Goal: Task Accomplishment & Management: Complete application form

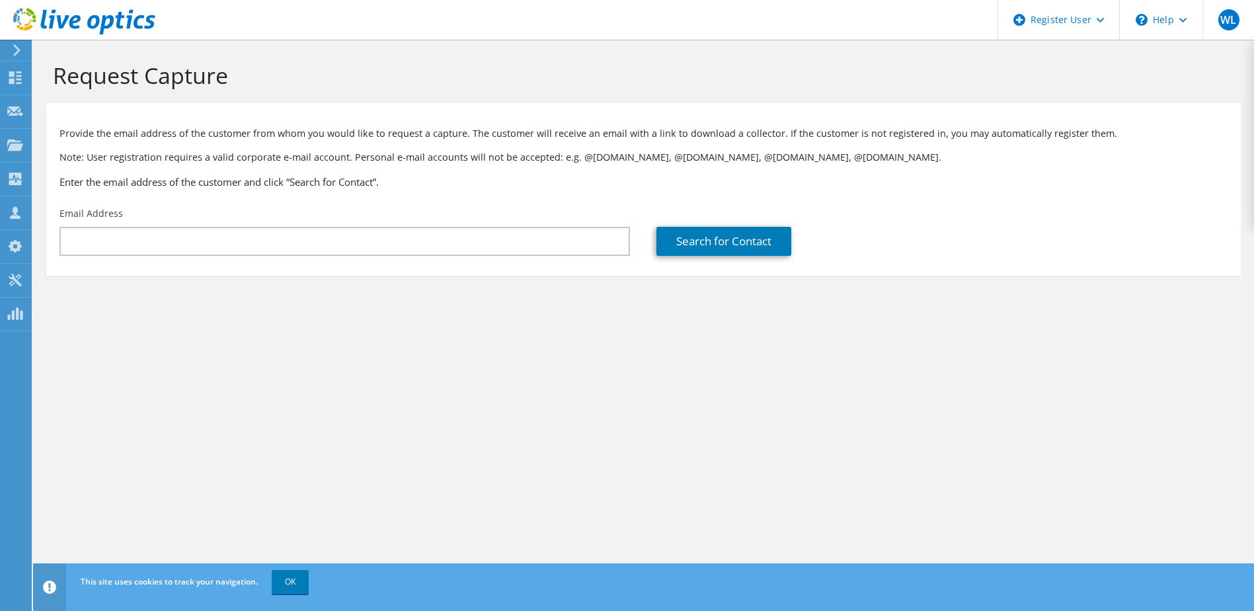
click at [241, 258] on div "Email Address" at bounding box center [344, 231] width 597 height 62
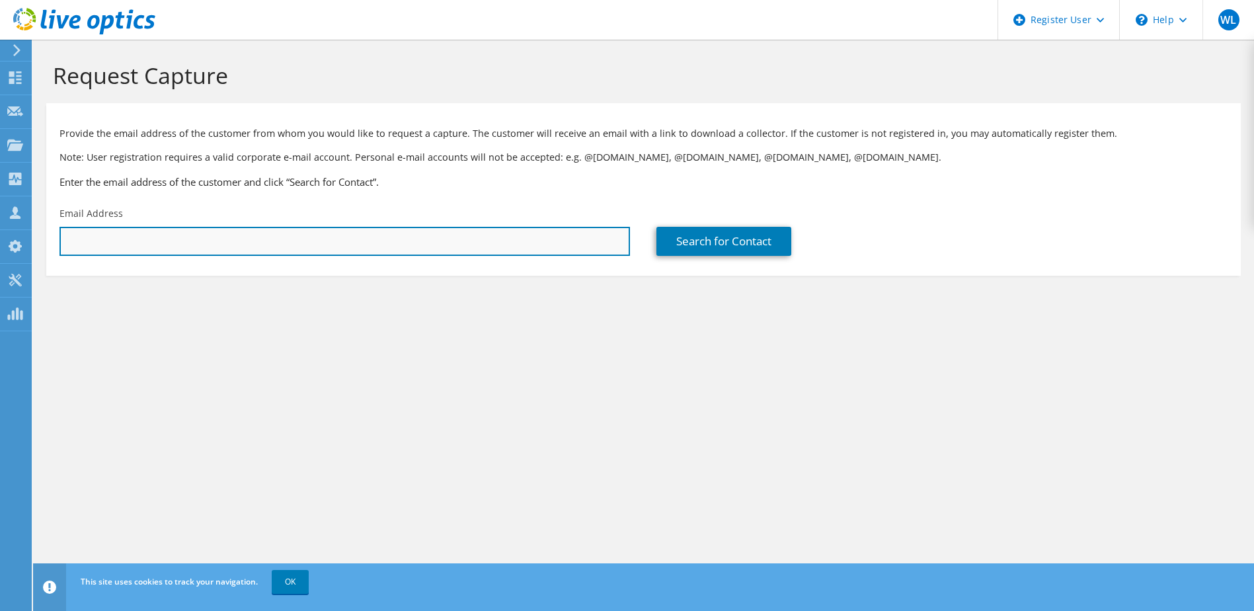
click at [233, 252] on input "text" at bounding box center [344, 241] width 570 height 29
drag, startPoint x: 167, startPoint y: 251, endPoint x: 11, endPoint y: 225, distance: 158.0
click at [12, 227] on div "WL Dell User [PERSON_NAME] [PERSON_NAME][EMAIL_ADDRESS][PERSON_NAME][DOMAIN_NAM…" at bounding box center [627, 305] width 1254 height 611
type input "w"
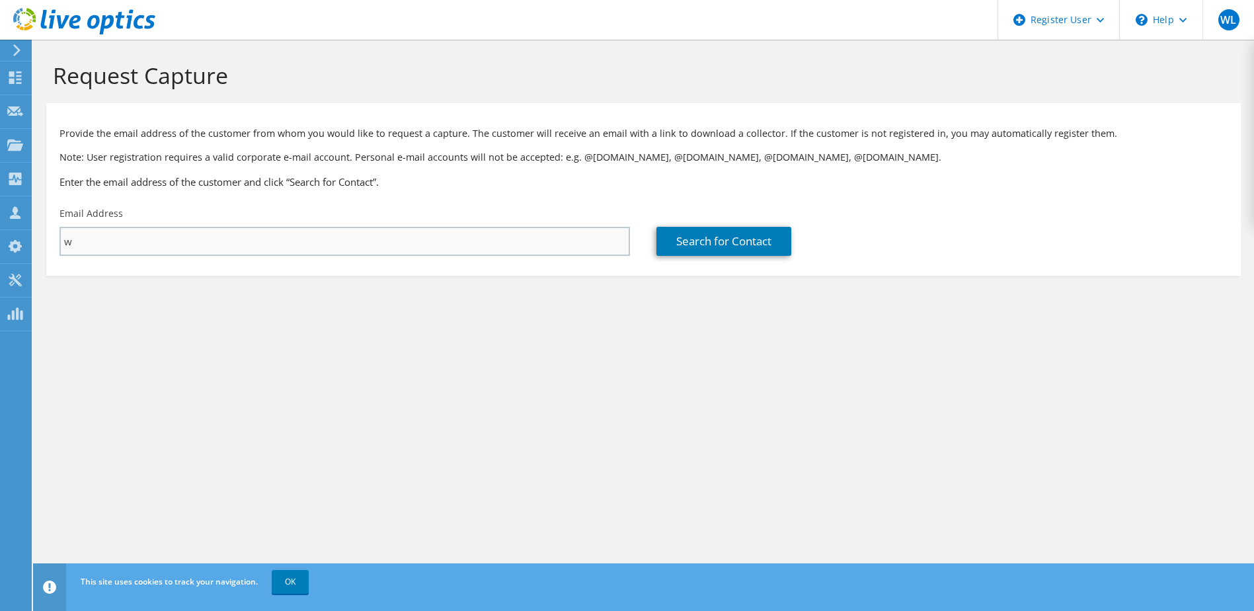
drag, startPoint x: 93, startPoint y: 223, endPoint x: 91, endPoint y: 238, distance: 15.4
click at [91, 229] on div "Email Address w" at bounding box center [344, 231] width 597 height 62
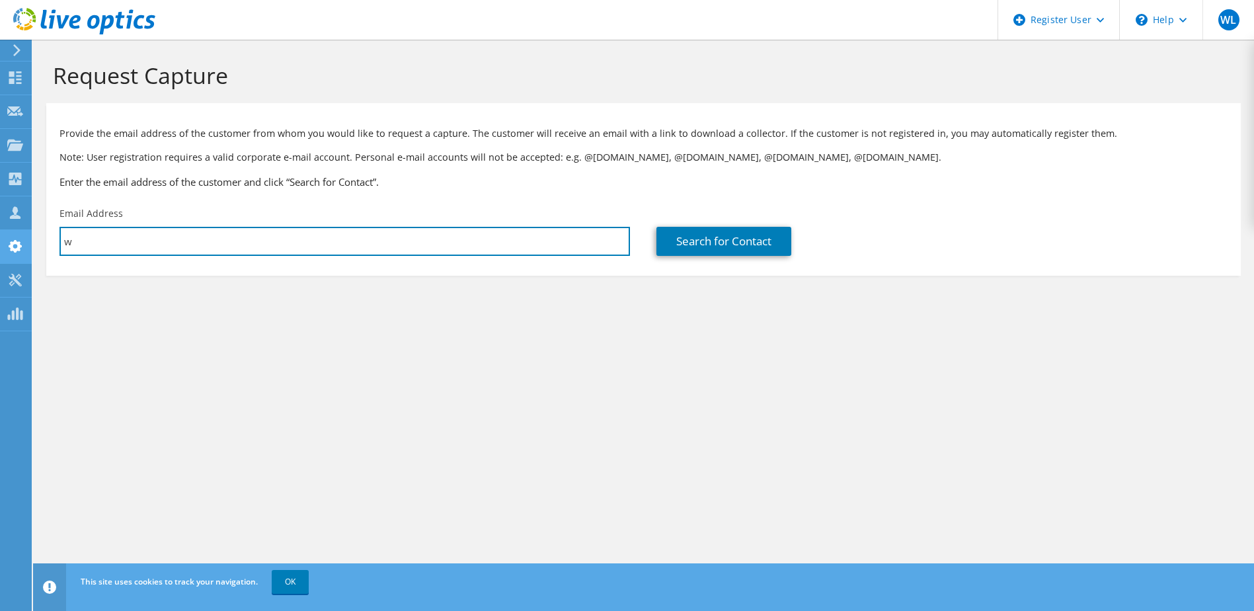
drag, startPoint x: 91, startPoint y: 238, endPoint x: 17, endPoint y: 230, distance: 74.5
click at [17, 230] on div "WL Dell User [PERSON_NAME] [PERSON_NAME][EMAIL_ADDRESS][PERSON_NAME][DOMAIN_NAM…" at bounding box center [627, 305] width 1254 height 611
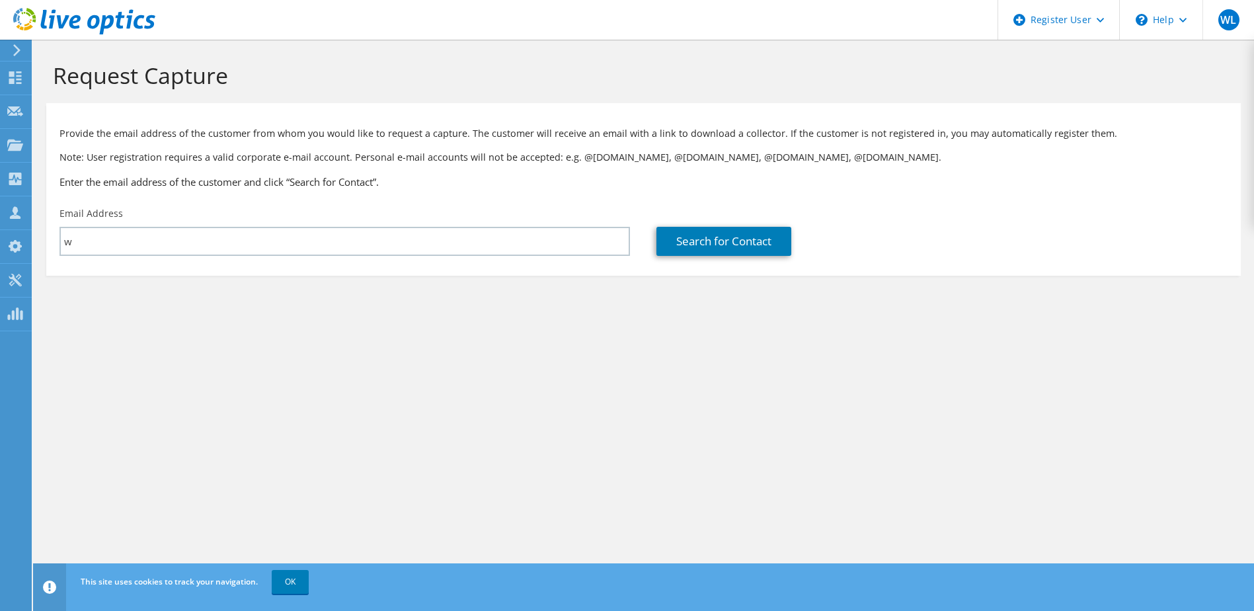
click at [146, 256] on div "Email Address w" at bounding box center [344, 231] width 597 height 62
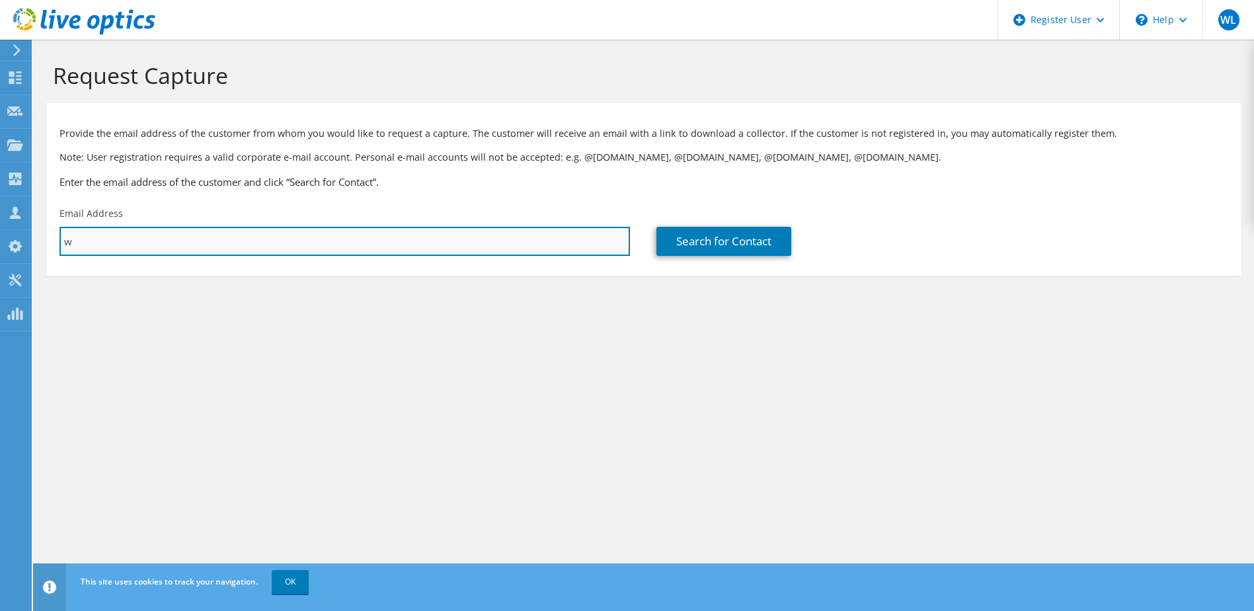
click at [123, 243] on input "w" at bounding box center [344, 241] width 570 height 29
paste input "[PERSON_NAME] - (moddo) <[EMAIL_ADDRESS][US_STATE][DOMAIN_NAME]>"
drag, startPoint x: 186, startPoint y: 243, endPoint x: 9, endPoint y: 243, distance: 176.5
click at [9, 243] on div "WL Dell User [PERSON_NAME] [PERSON_NAME][EMAIL_ADDRESS][PERSON_NAME][DOMAIN_NAM…" at bounding box center [627, 305] width 1254 height 611
click at [377, 241] on input "Oddo, [EMAIL_ADDRESS][US_STATE][DOMAIN_NAME]>" at bounding box center [344, 241] width 570 height 29
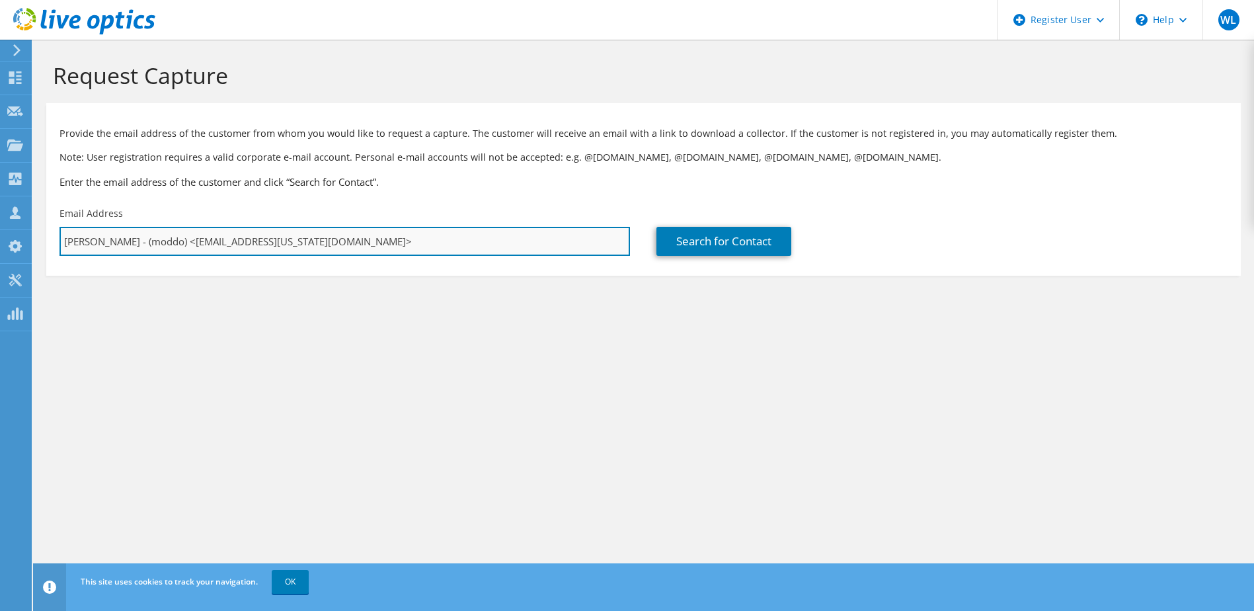
click at [193, 241] on input "[PERSON_NAME] - (moddo) <[EMAIL_ADDRESS][US_STATE][DOMAIN_NAME]>" at bounding box center [344, 241] width 570 height 29
drag, startPoint x: 186, startPoint y: 241, endPoint x: 64, endPoint y: 241, distance: 121.6
click at [64, 241] on input "[PERSON_NAME] - (moddo) <[EMAIL_ADDRESS][US_STATE][DOMAIN_NAME]>" at bounding box center [344, 241] width 570 height 29
click at [258, 244] on input "[EMAIL_ADDRESS][US_STATE][DOMAIN_NAME]>" at bounding box center [344, 241] width 570 height 29
type input "[EMAIL_ADDRESS][US_STATE][DOMAIN_NAME]"
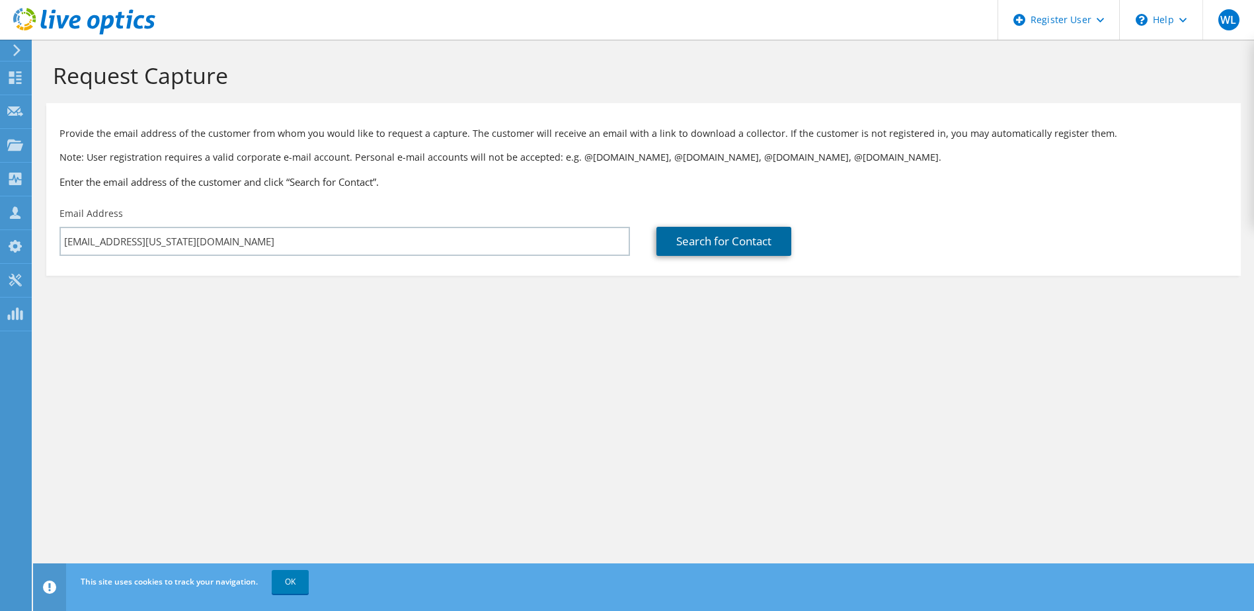
click at [699, 251] on link "Search for Contact" at bounding box center [723, 241] width 135 height 29
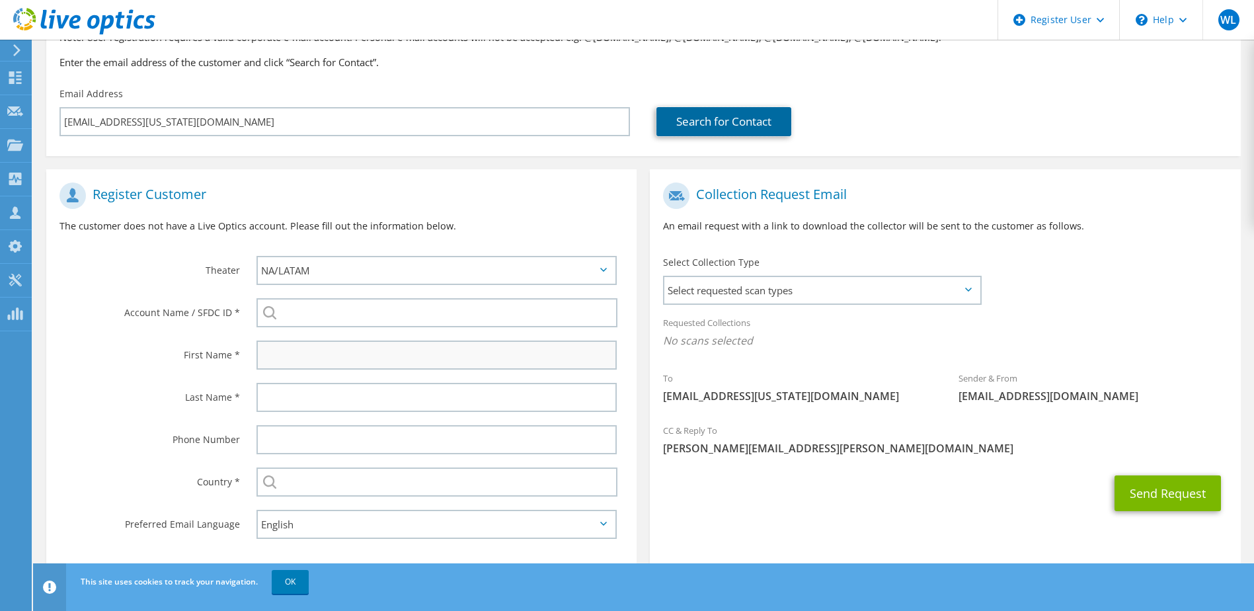
scroll to position [140, 0]
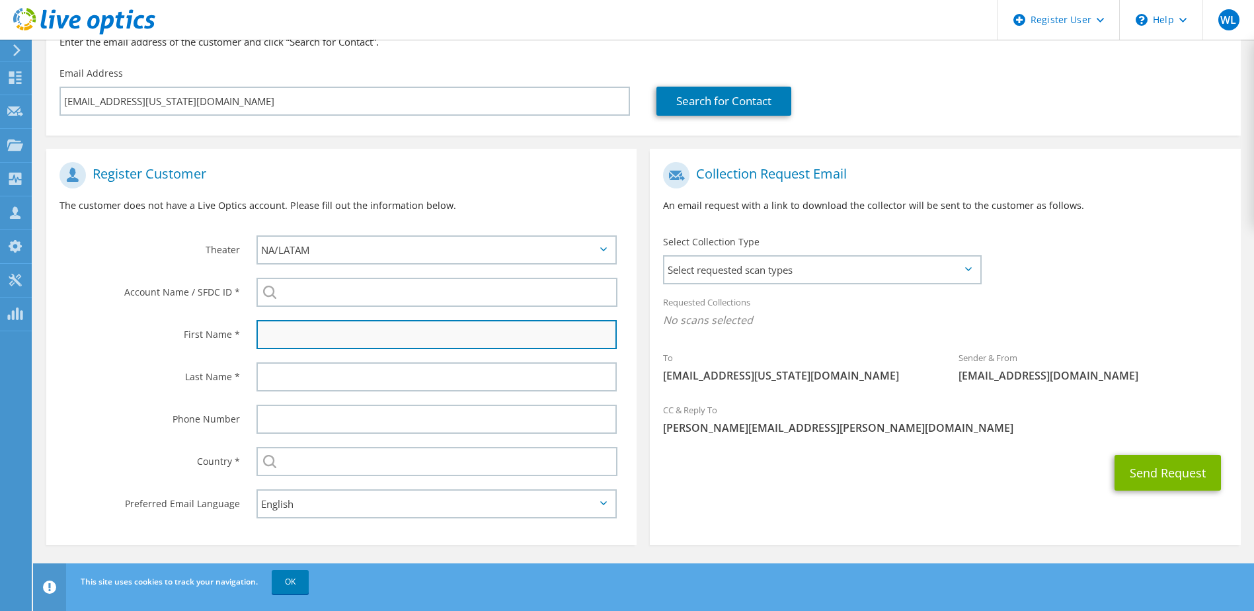
click at [319, 344] on input "text" at bounding box center [436, 334] width 361 height 29
type input "[PERSON_NAME]"
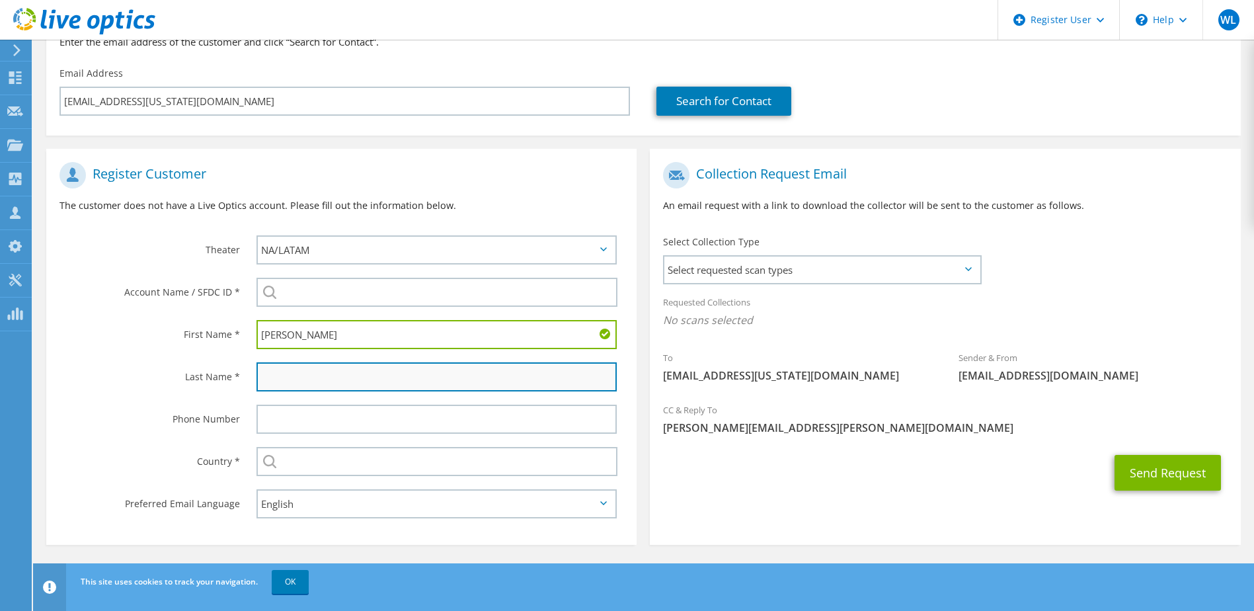
click at [297, 382] on input "text" at bounding box center [436, 376] width 361 height 29
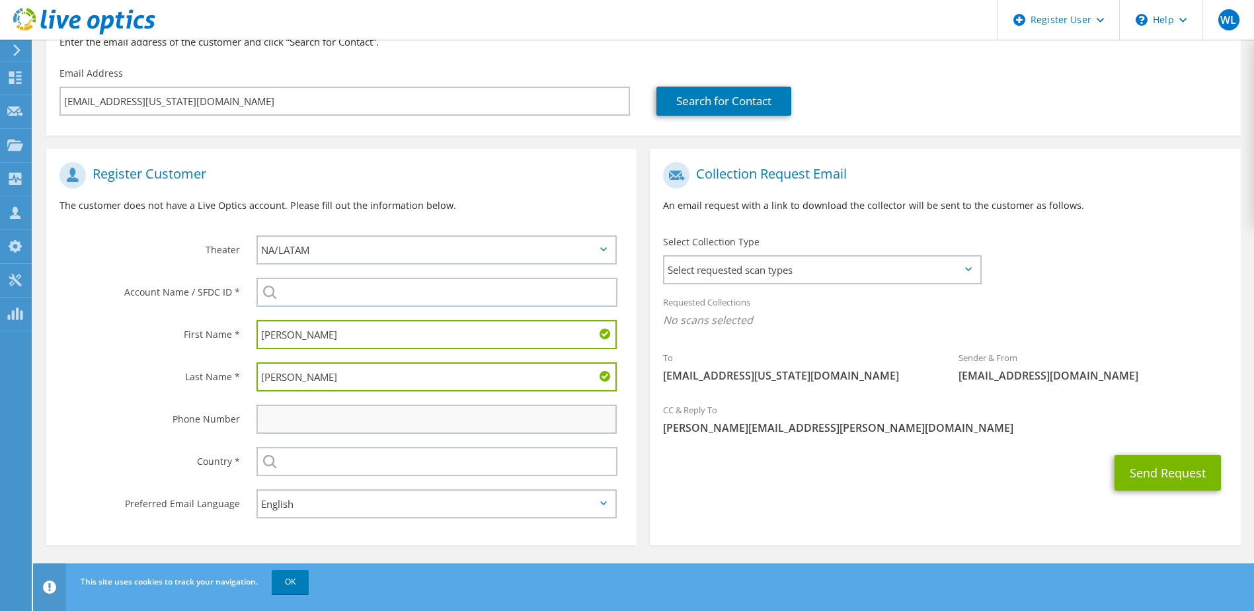
type input "[PERSON_NAME]"
click at [321, 412] on input "text" at bounding box center [436, 419] width 361 height 29
drag, startPoint x: 149, startPoint y: 391, endPoint x: 157, endPoint y: 397, distance: 9.5
click at [149, 391] on div "Last Name *" at bounding box center [144, 376] width 197 height 41
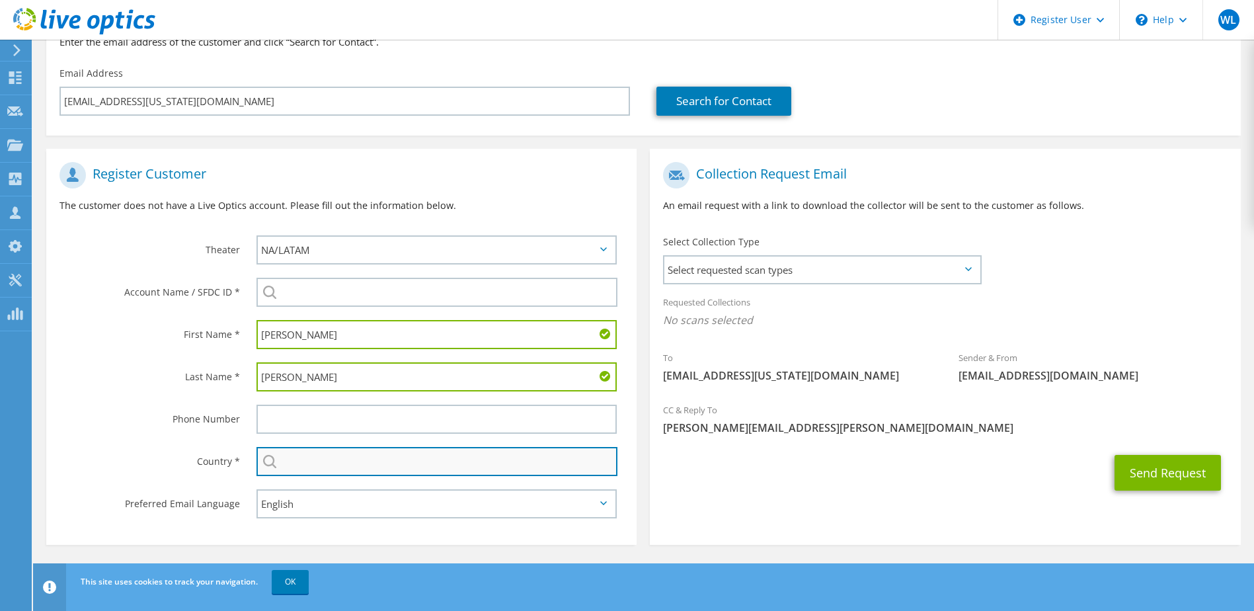
click at [313, 457] on input "text" at bounding box center [437, 461] width 362 height 29
type input "[GEOGRAPHIC_DATA]"
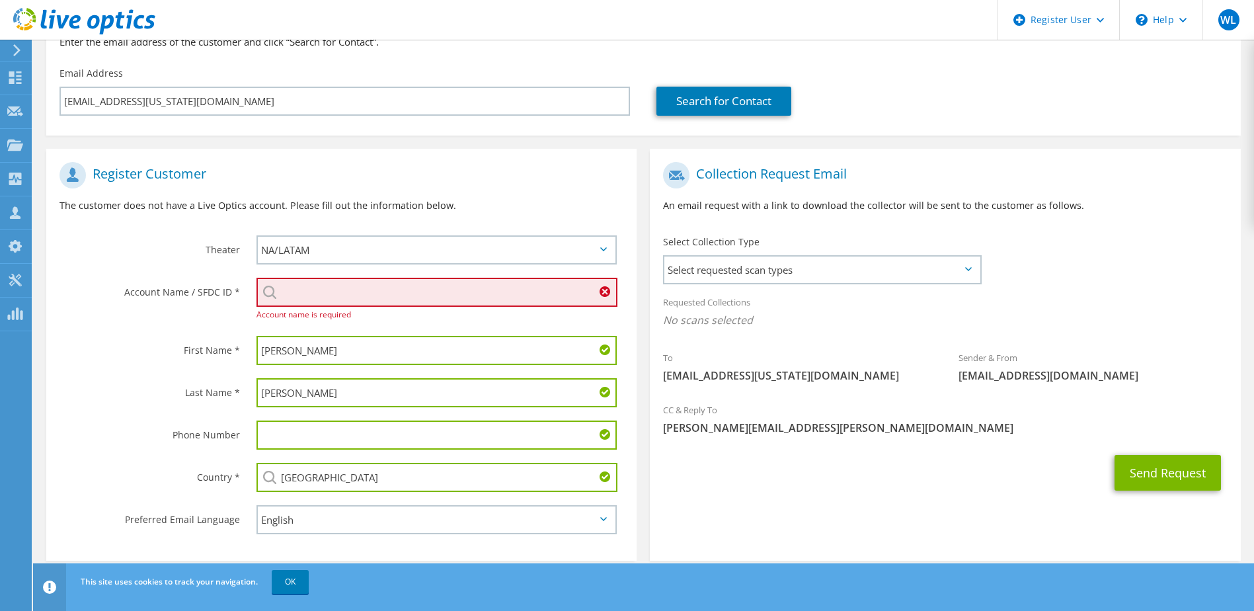
click at [322, 293] on input "search" at bounding box center [437, 292] width 362 height 29
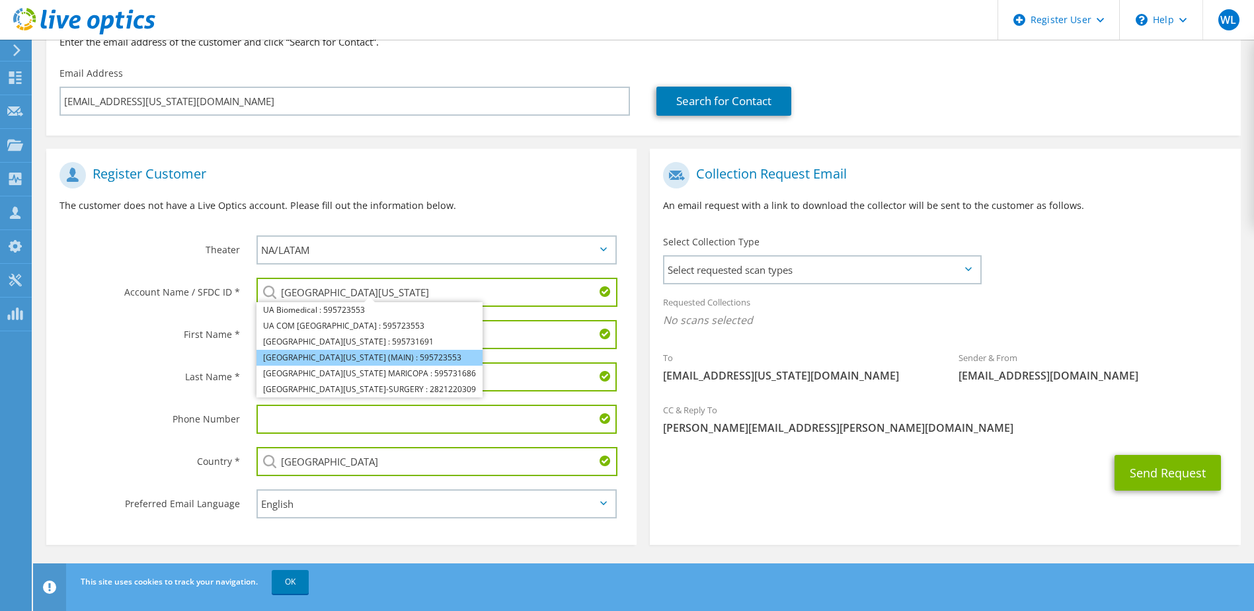
click at [415, 354] on li "[GEOGRAPHIC_DATA][US_STATE] (MAIN) : 595723553" at bounding box center [369, 358] width 226 height 16
type input "[GEOGRAPHIC_DATA][US_STATE] (MAIN) : 595723553"
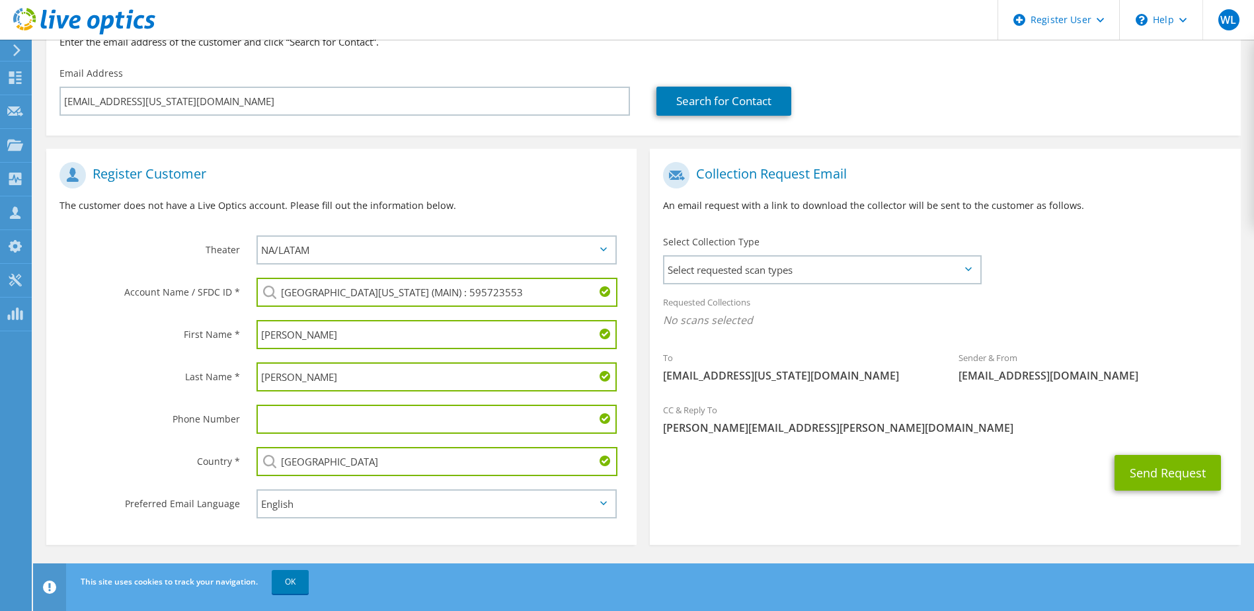
click at [833, 191] on div "Collection Request Email An email request with a link to download the collector…" at bounding box center [945, 191] width 590 height 73
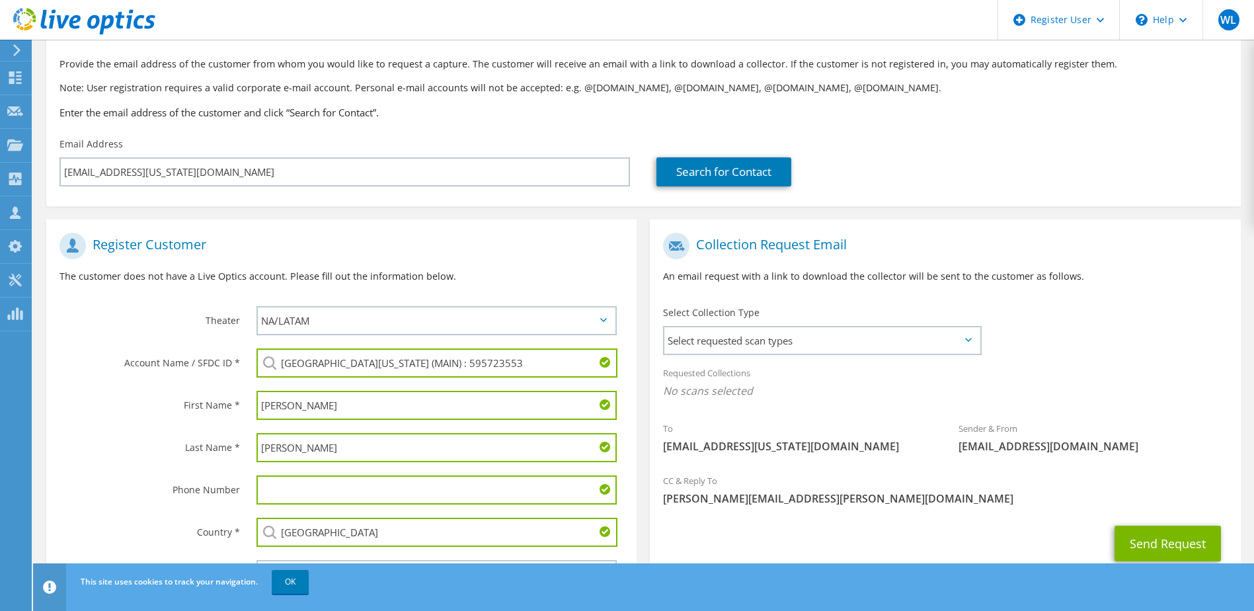
scroll to position [8, 0]
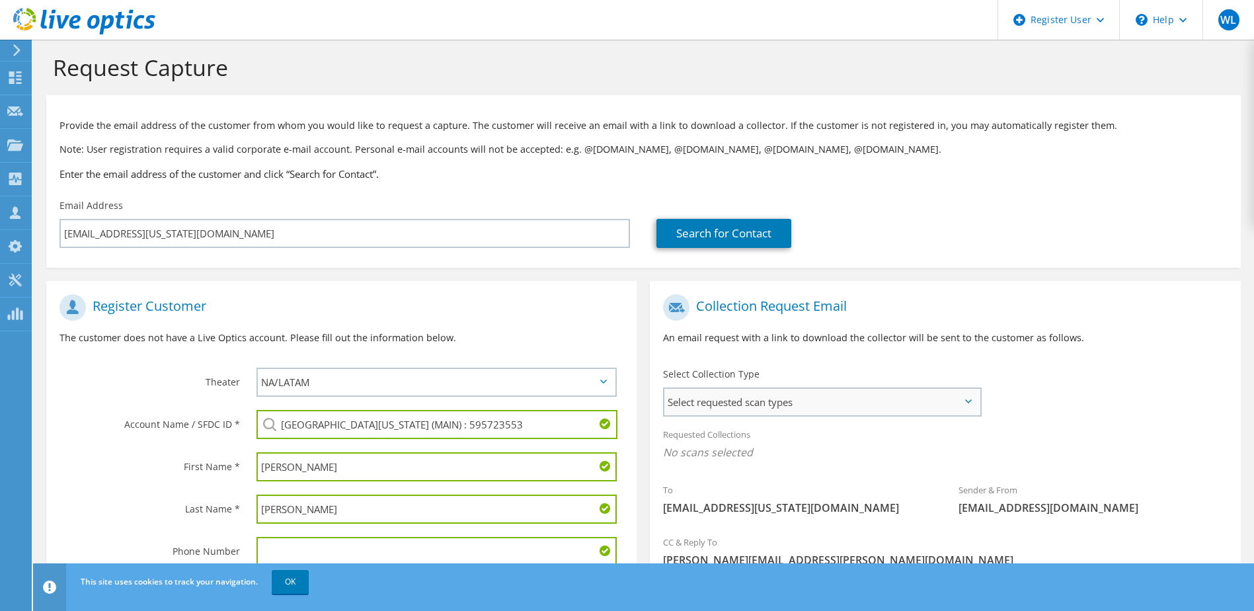
click at [782, 401] on span "Select requested scan types" at bounding box center [821, 402] width 315 height 26
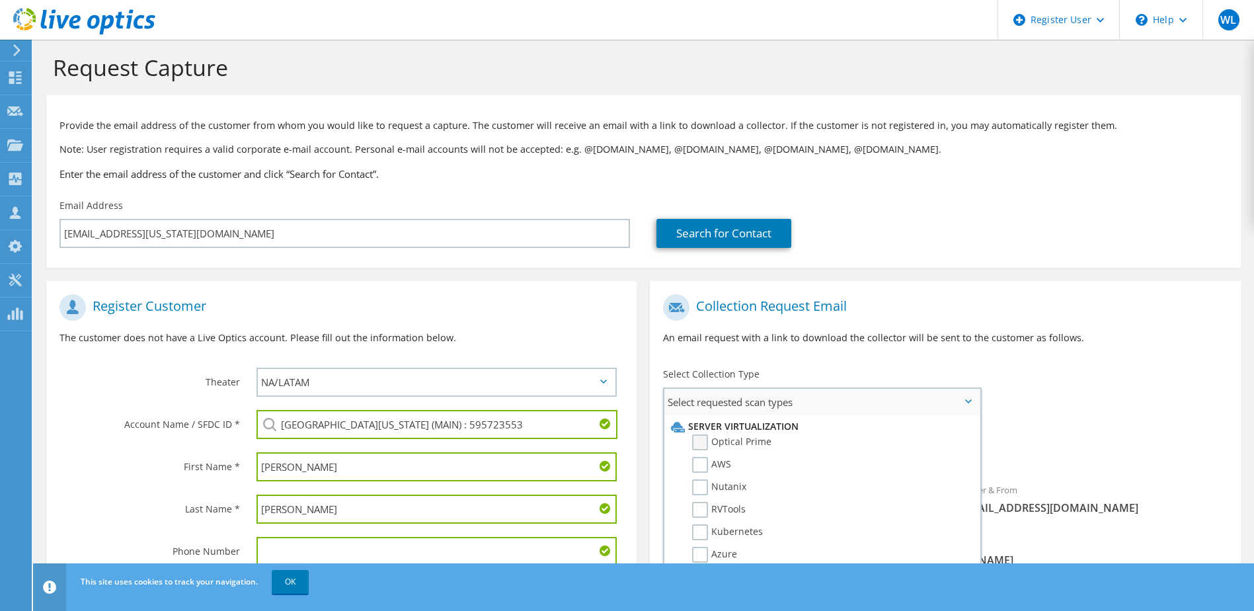
click at [697, 445] on label "Optical Prime" at bounding box center [731, 442] width 79 height 16
click at [0, 0] on input "Optical Prime" at bounding box center [0, 0] width 0 height 0
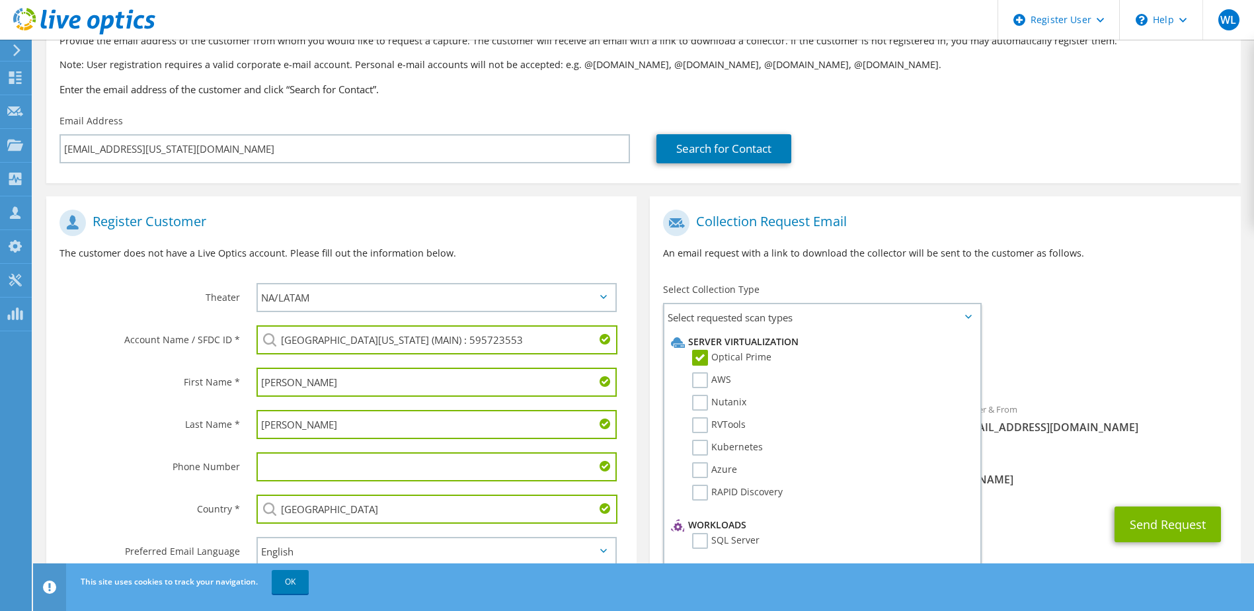
scroll to position [140, 0]
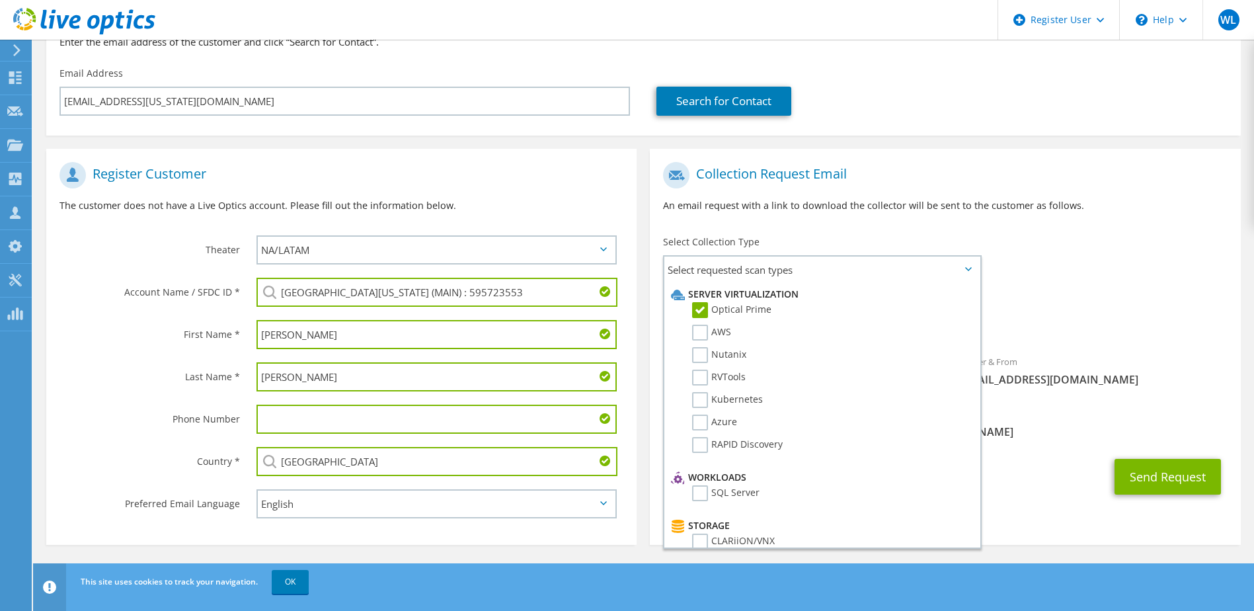
click at [984, 295] on div "Requested Collections No scans selected Optical Prime" at bounding box center [945, 314] width 590 height 53
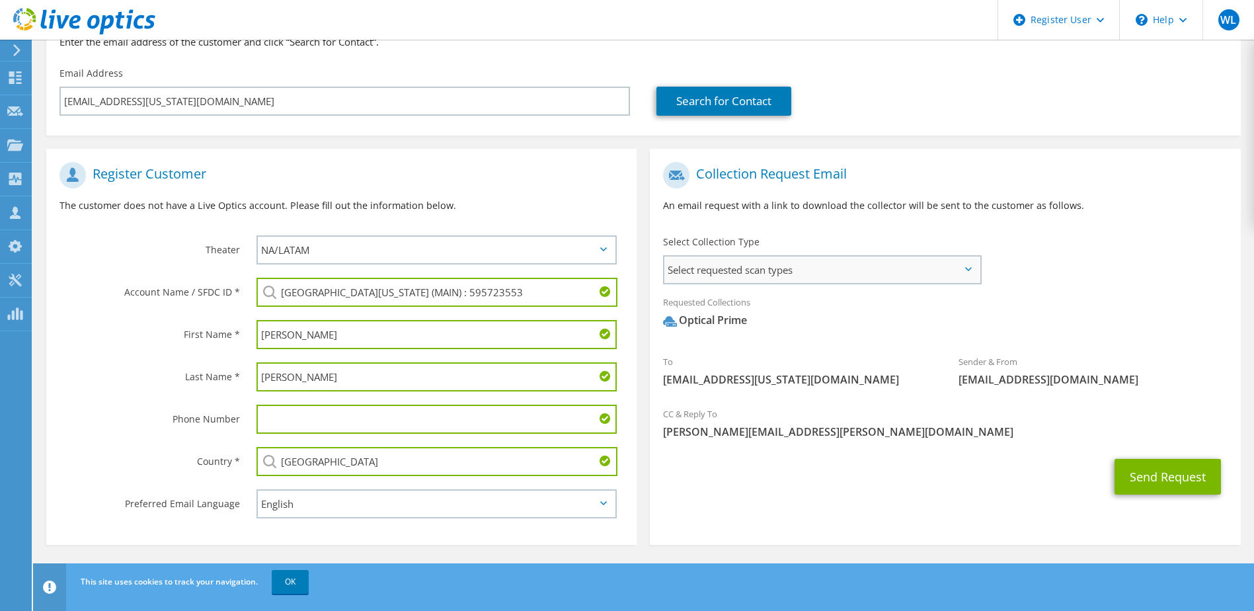
click at [809, 278] on span "Select requested scan types" at bounding box center [821, 269] width 315 height 26
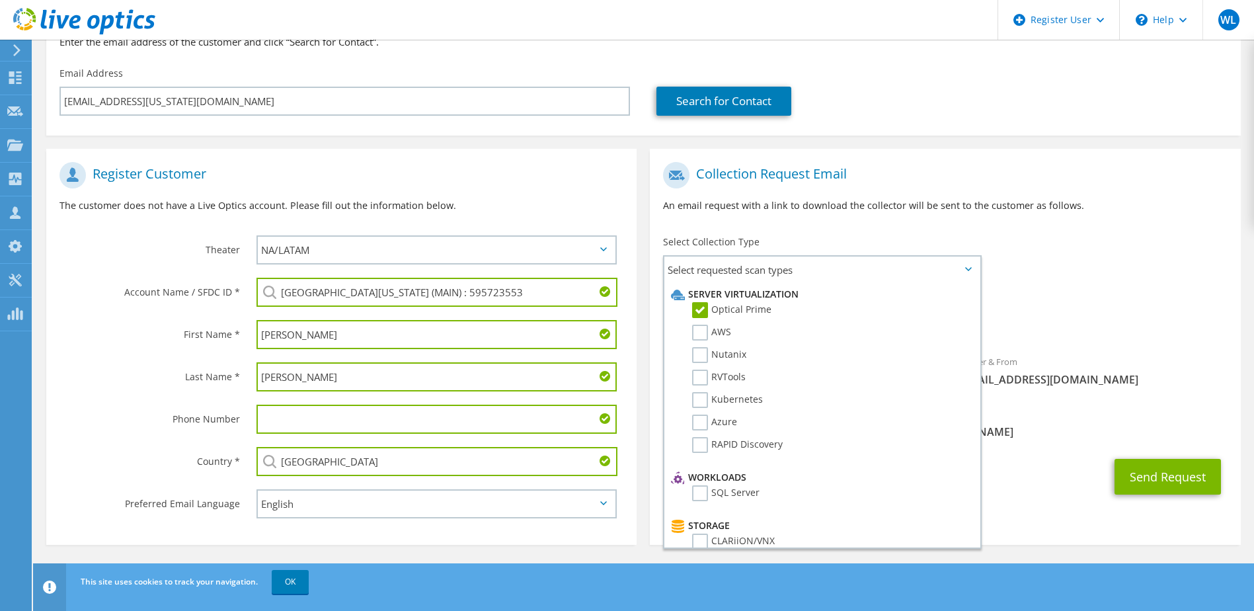
click at [984, 291] on div "Requested Collections No scans selected Optical Prime" at bounding box center [945, 314] width 590 height 53
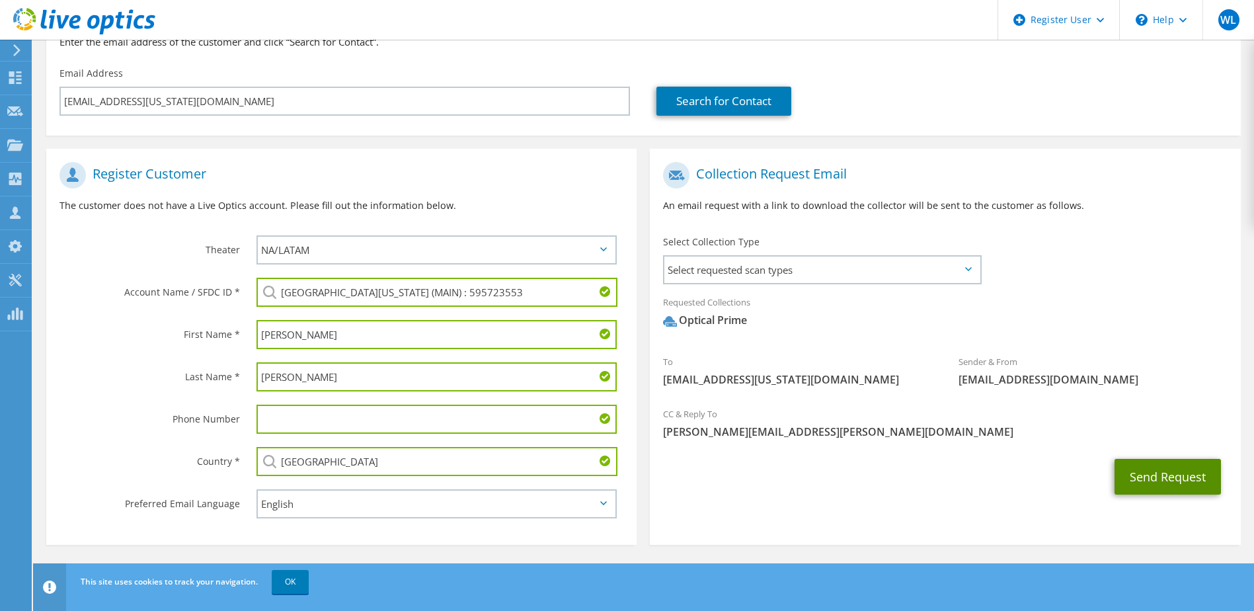
click at [984, 457] on button "Send Request" at bounding box center [1167, 477] width 106 height 36
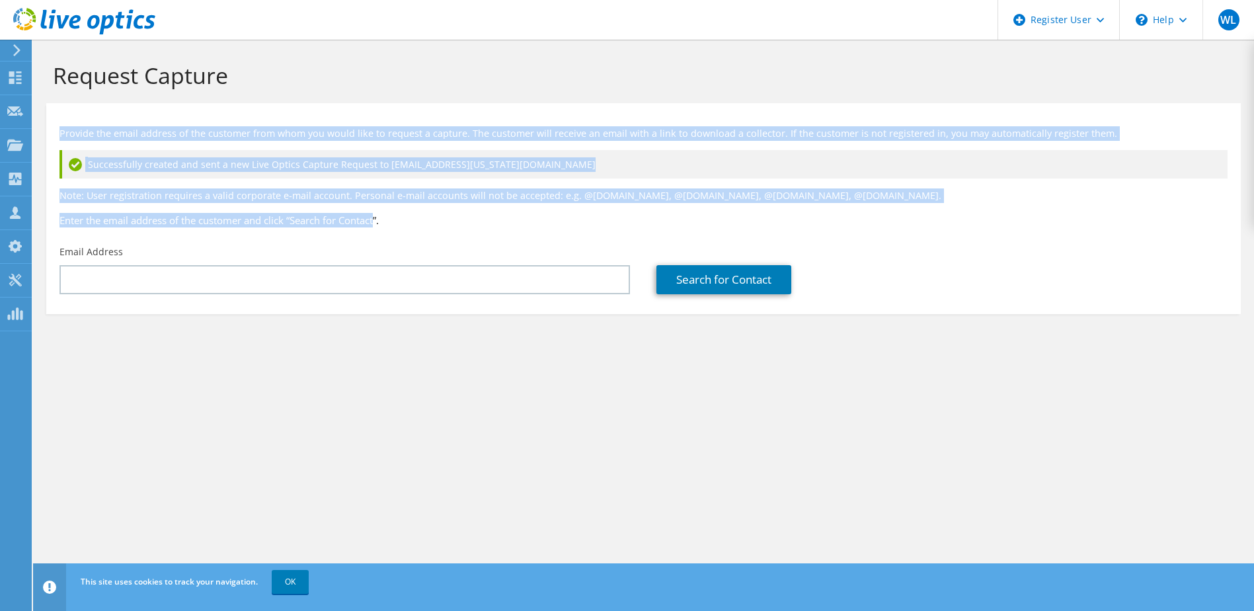
drag, startPoint x: 380, startPoint y: 215, endPoint x: 50, endPoint y: 104, distance: 348.8
click at [50, 104] on section "Provide the email address of the customer from whom you would like to request a…" at bounding box center [643, 208] width 1194 height 211
drag, startPoint x: 50, startPoint y: 104, endPoint x: 194, endPoint y: 145, distance: 149.8
click at [194, 145] on div "Provide the email address of the customer from whom you would like to request a…" at bounding box center [643, 174] width 1194 height 129
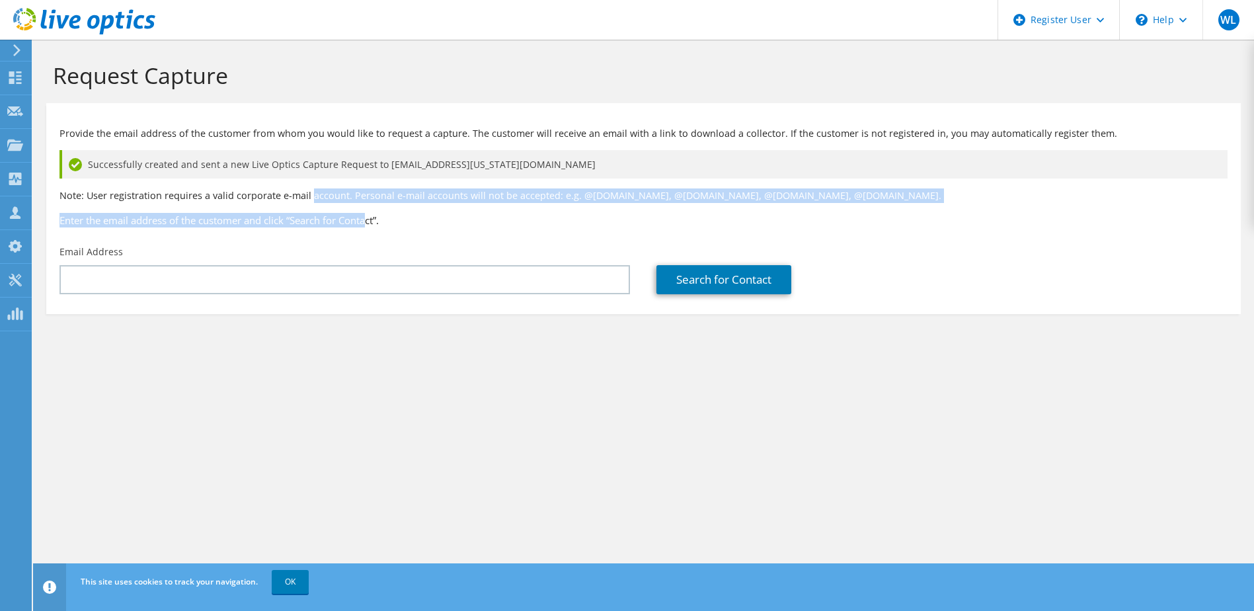
drag, startPoint x: 369, startPoint y: 210, endPoint x: 311, endPoint y: 196, distance: 60.4
click at [311, 196] on div "Provide the email address of the customer from whom you would like to request a…" at bounding box center [643, 174] width 1194 height 129
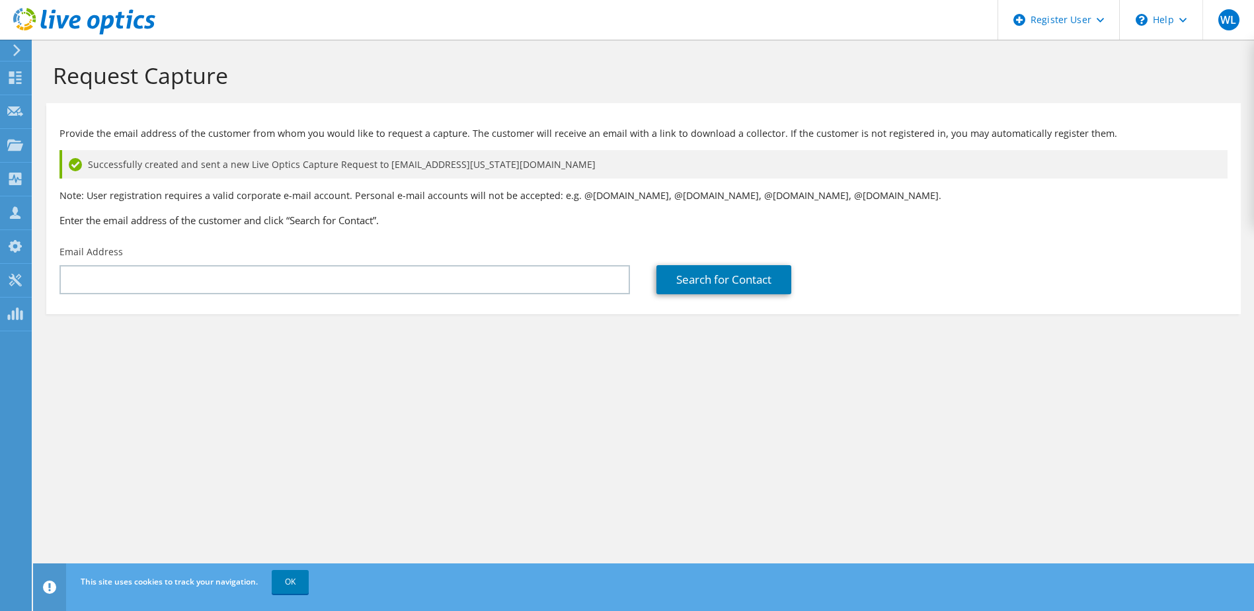
drag, startPoint x: 311, startPoint y: 196, endPoint x: 387, endPoint y: 229, distance: 82.9
click at [387, 229] on div "Provide the email address of the customer from whom you would like to request a…" at bounding box center [643, 174] width 1194 height 129
click at [687, 453] on div "Request Capture Provide the email address of the customer from whom you would l…" at bounding box center [643, 325] width 1221 height 571
